Goal: Transaction & Acquisition: Book appointment/travel/reservation

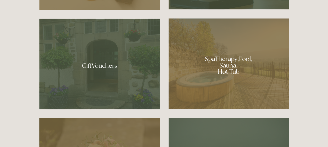
scroll to position [392, 0]
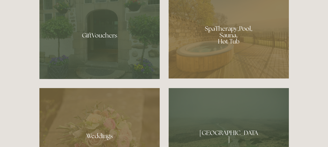
click at [215, 45] on div at bounding box center [229, 33] width 120 height 91
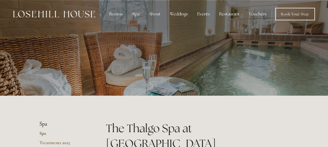
scroll to position [131, 0]
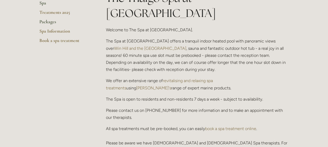
click at [47, 21] on link "Packages" at bounding box center [64, 23] width 50 height 9
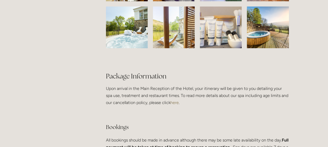
scroll to position [967, 0]
